Goal: Task Accomplishment & Management: Manage account settings

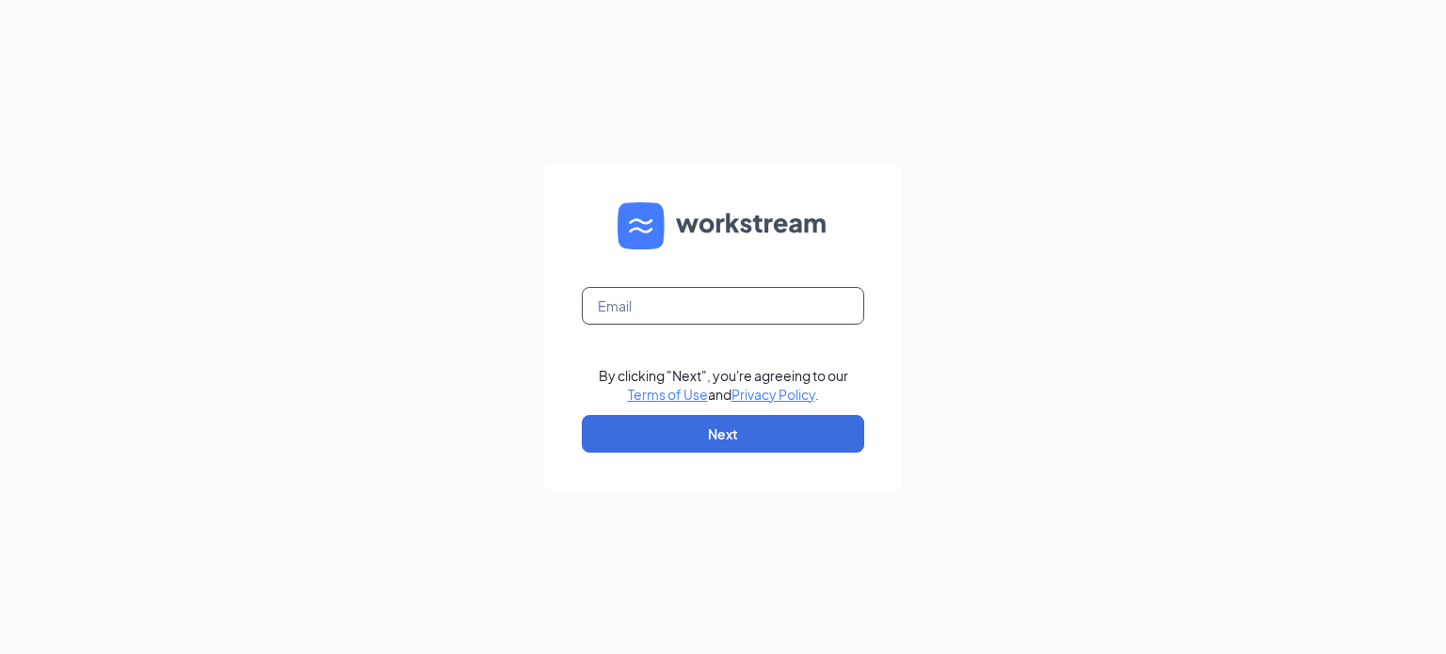
click at [708, 315] on input "text" at bounding box center [723, 306] width 282 height 38
type input "patdespars@paulsacehardware.com"
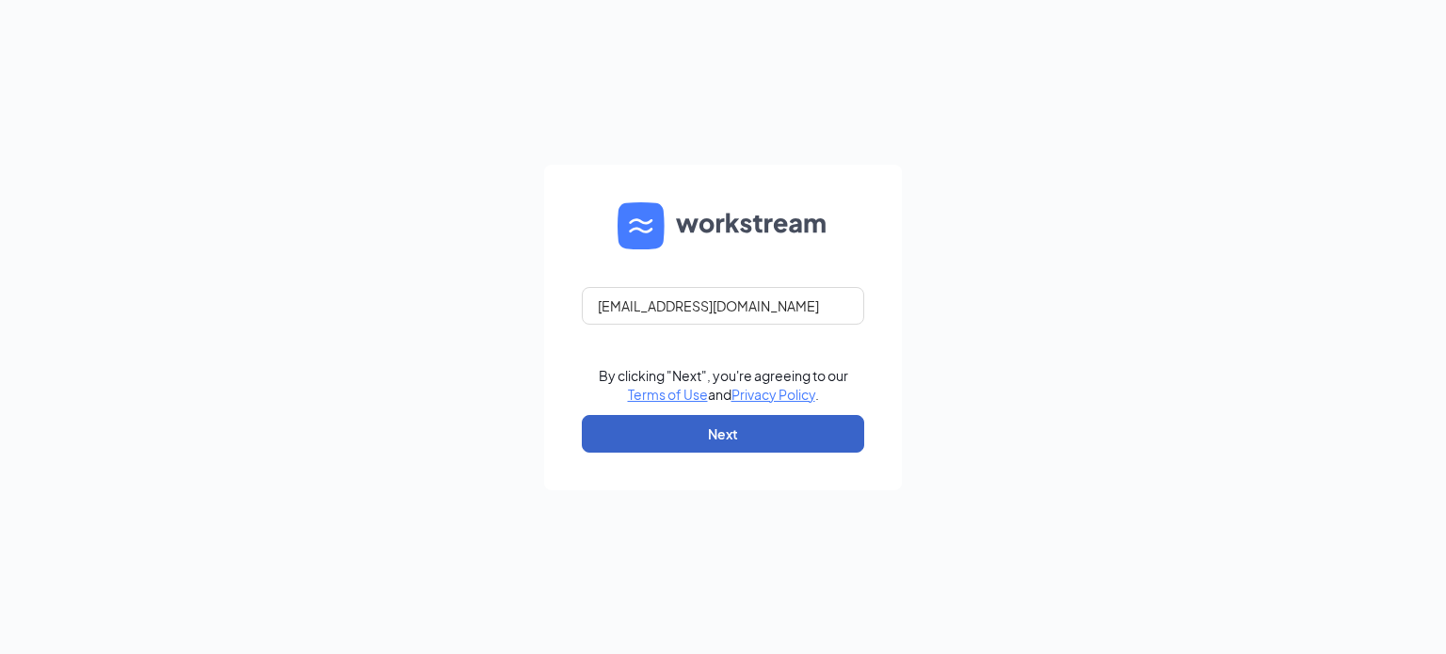
click at [721, 432] on button "Next" at bounding box center [723, 434] width 282 height 38
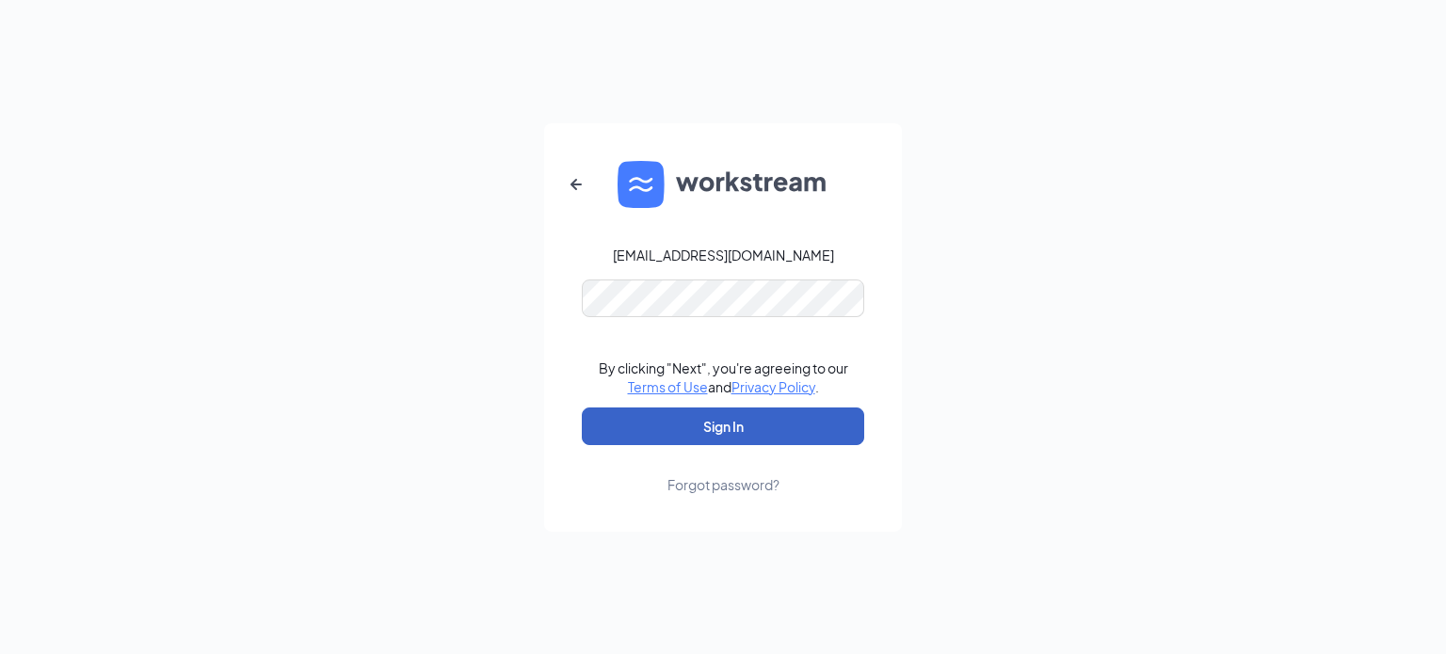
click at [671, 421] on button "Sign In" at bounding box center [723, 427] width 282 height 38
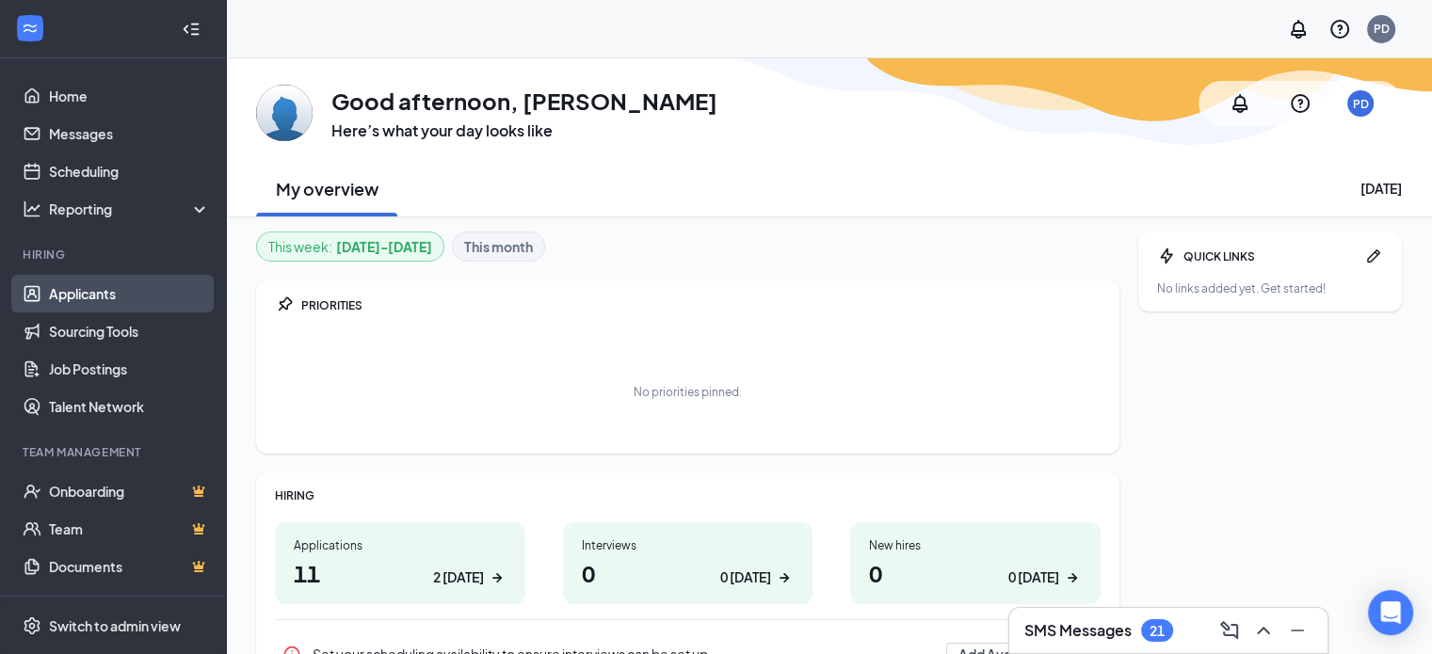
click at [98, 285] on link "Applicants" at bounding box center [129, 294] width 161 height 38
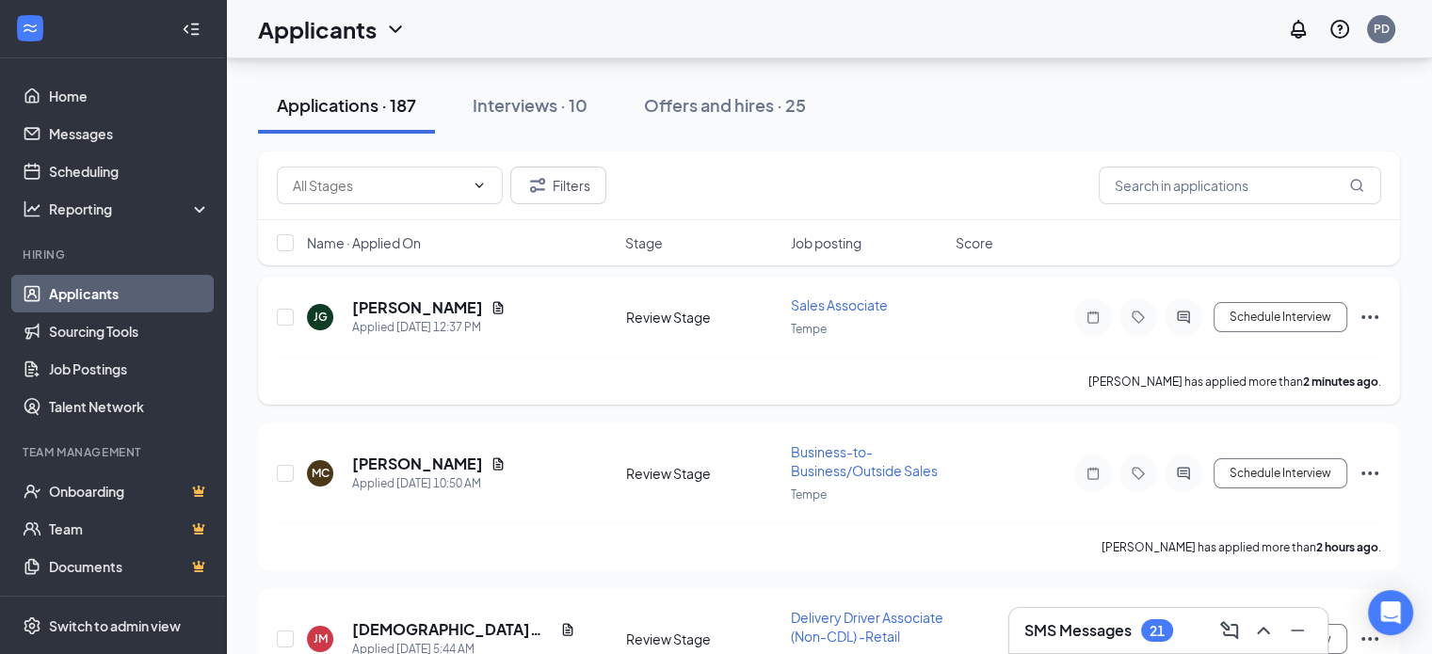
scroll to position [188, 0]
